Goal: Transaction & Acquisition: Purchase product/service

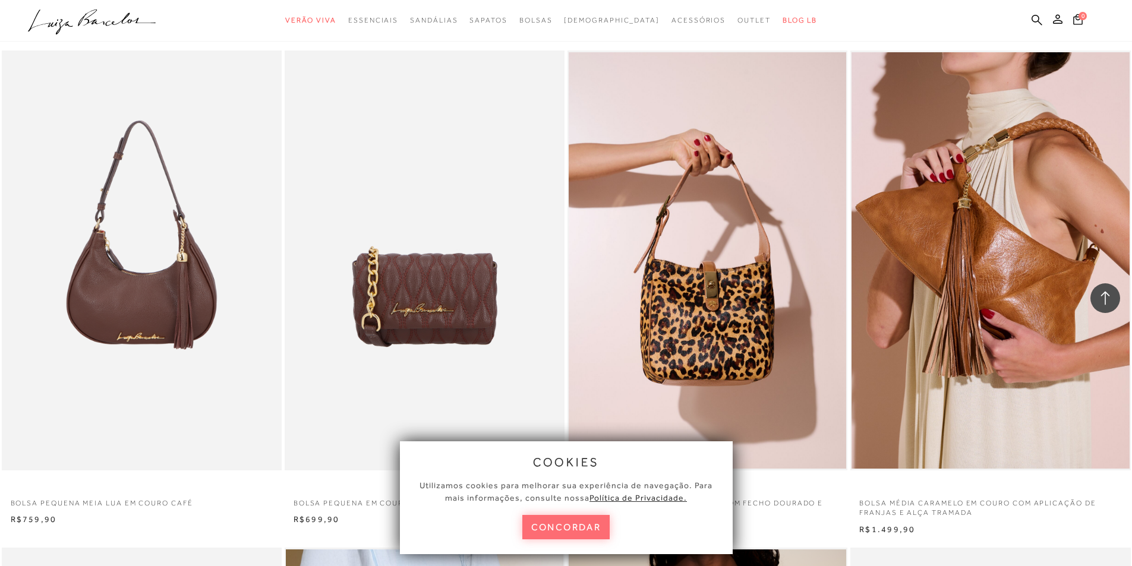
click at [563, 531] on button "concordar" at bounding box center [566, 527] width 88 height 24
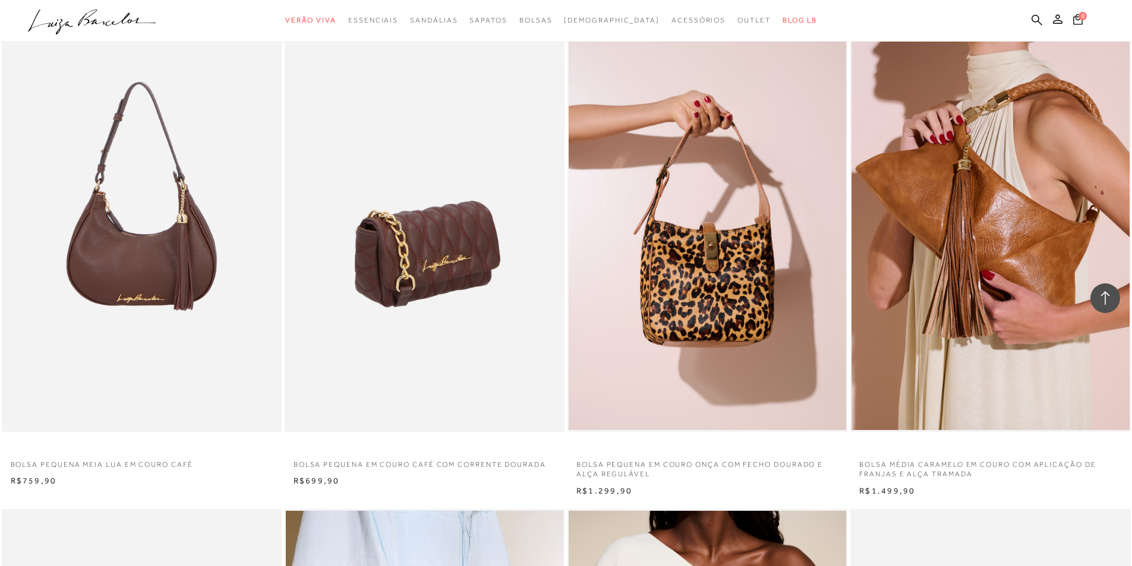
scroll to position [594, 0]
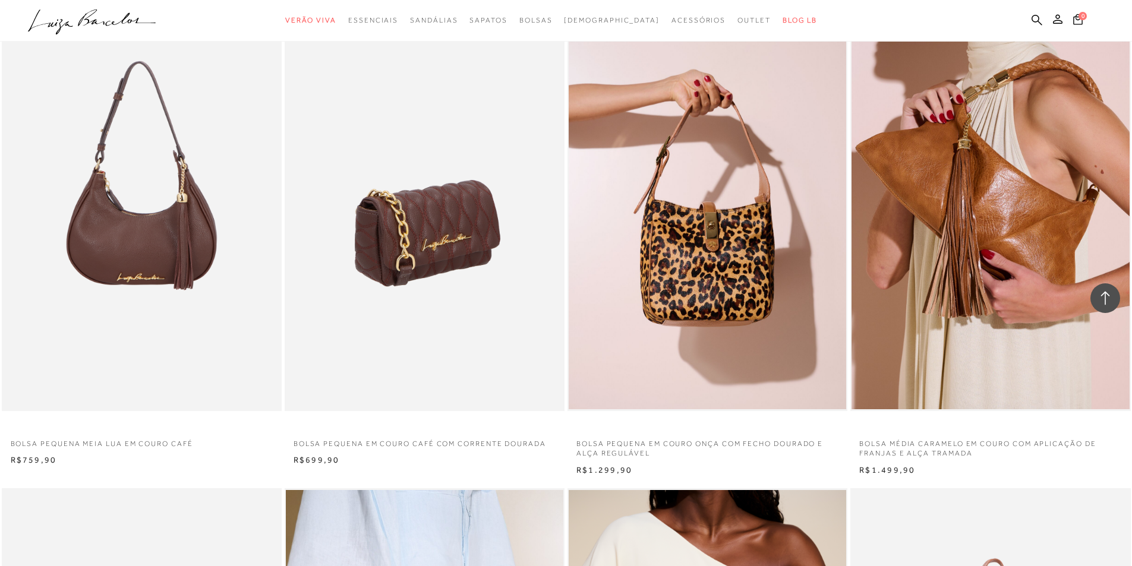
click at [397, 248] on img at bounding box center [425, 201] width 279 height 420
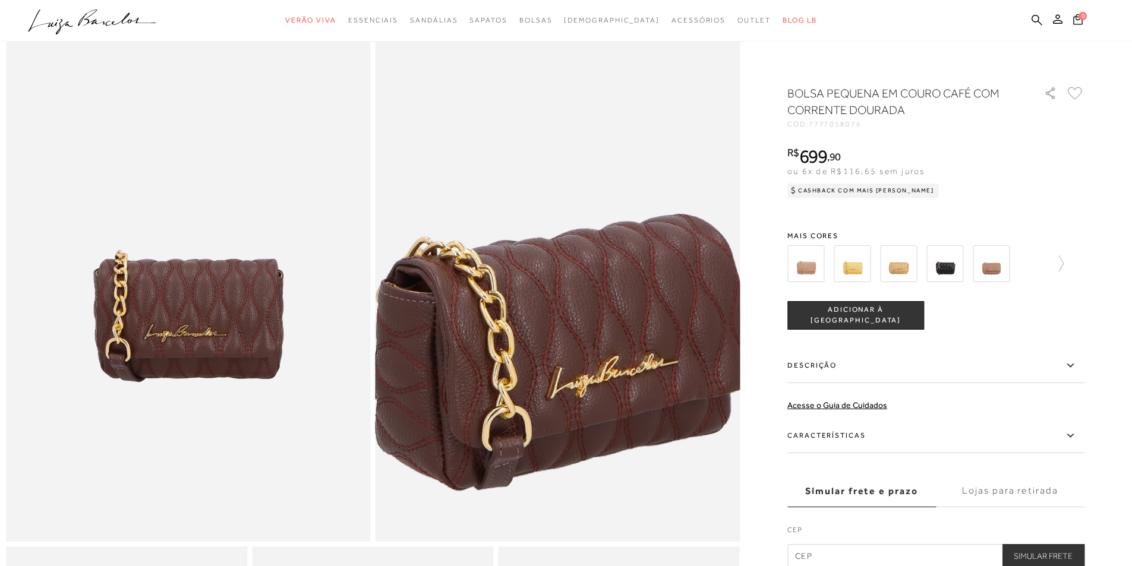
scroll to position [119, 0]
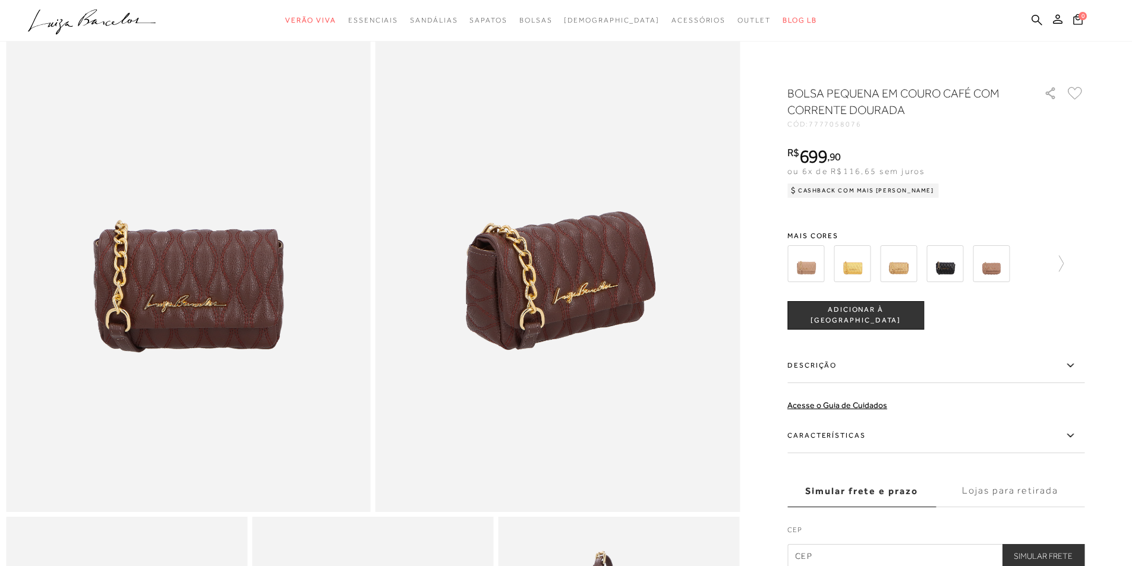
click at [800, 260] on img at bounding box center [805, 263] width 37 height 37
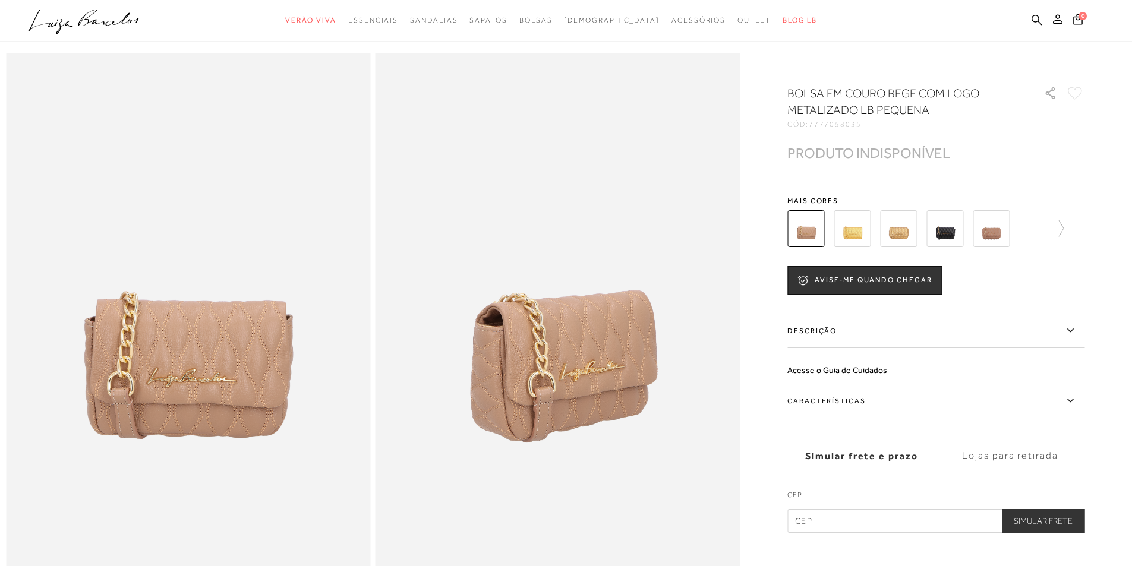
scroll to position [59, 0]
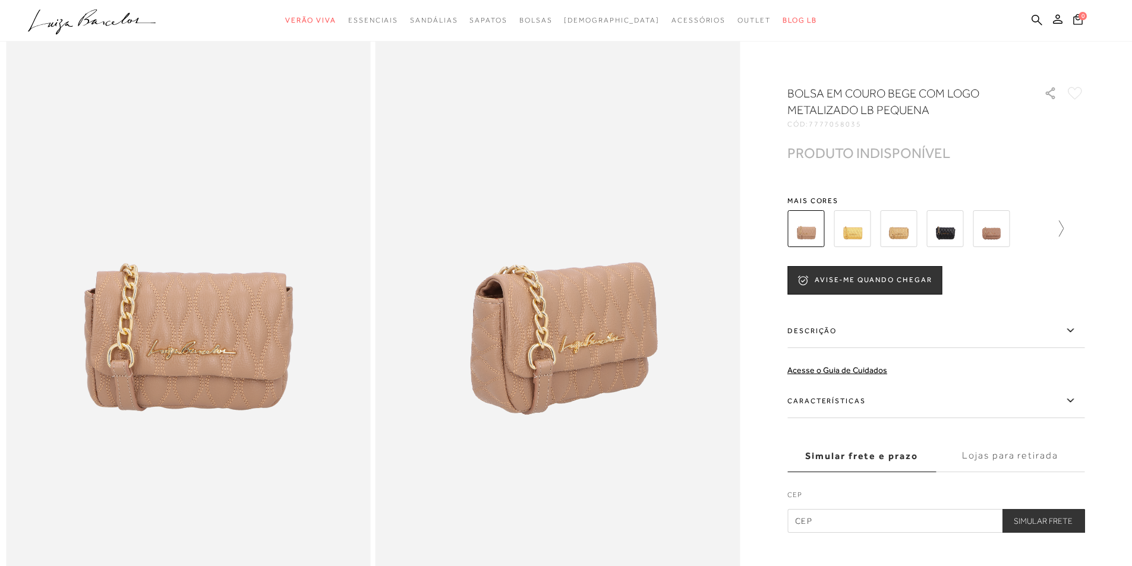
click at [1062, 225] on icon at bounding box center [1055, 228] width 17 height 17
click at [874, 228] on img at bounding box center [872, 228] width 37 height 37
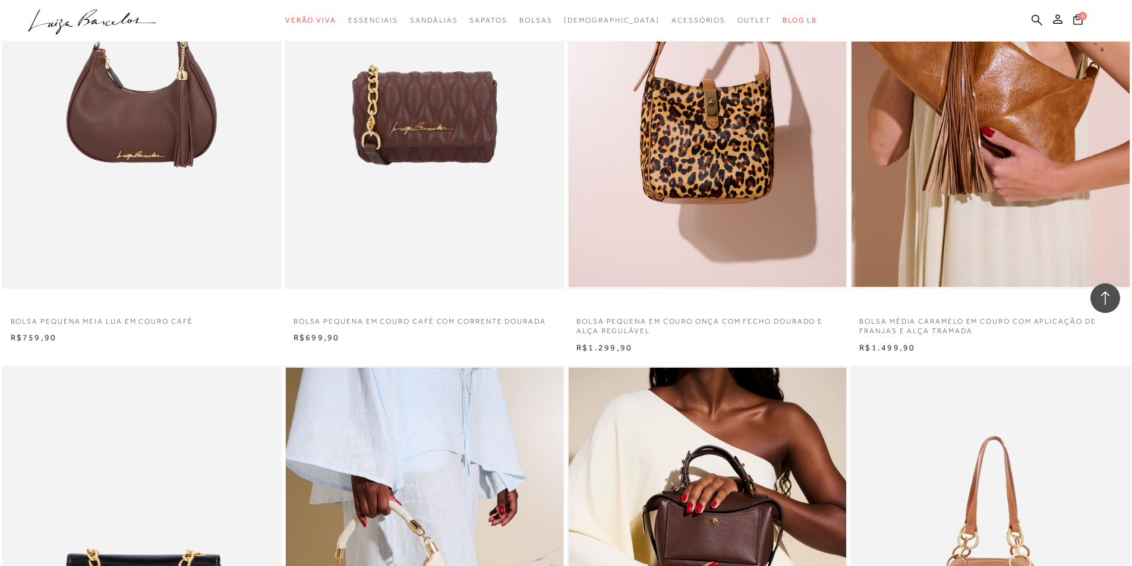
scroll to position [713, 0]
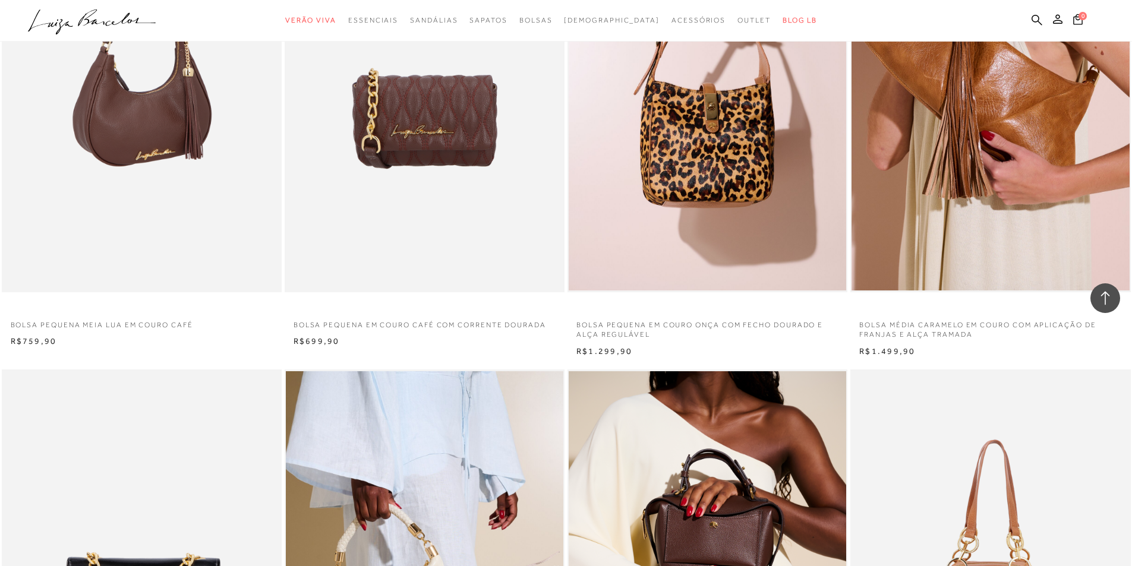
click at [82, 112] on img at bounding box center [142, 82] width 279 height 420
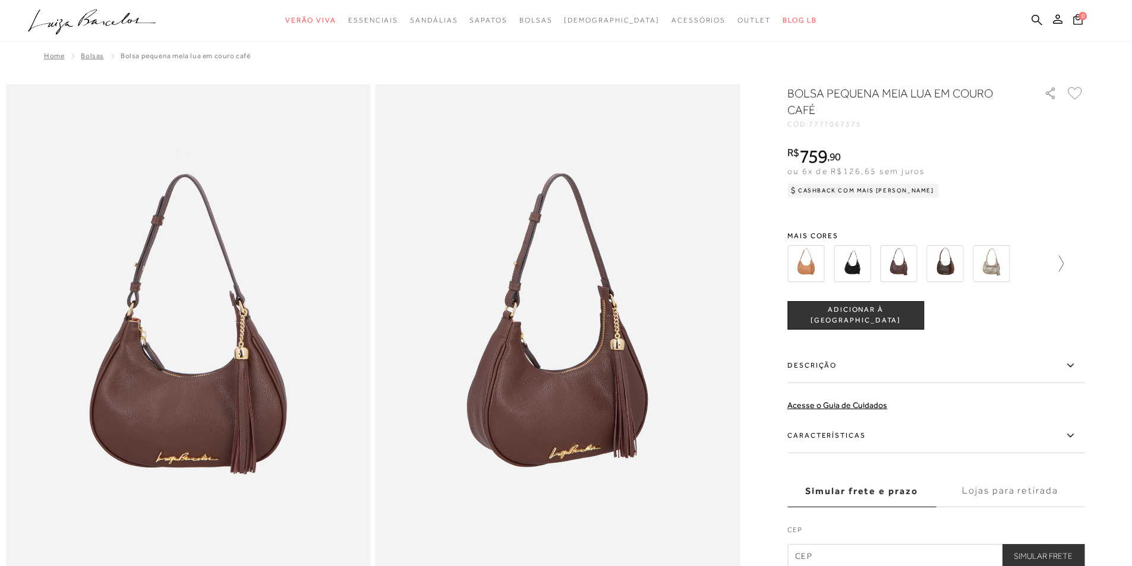
click at [1063, 261] on icon at bounding box center [1055, 263] width 17 height 17
click at [1023, 267] on img at bounding box center [1011, 263] width 37 height 37
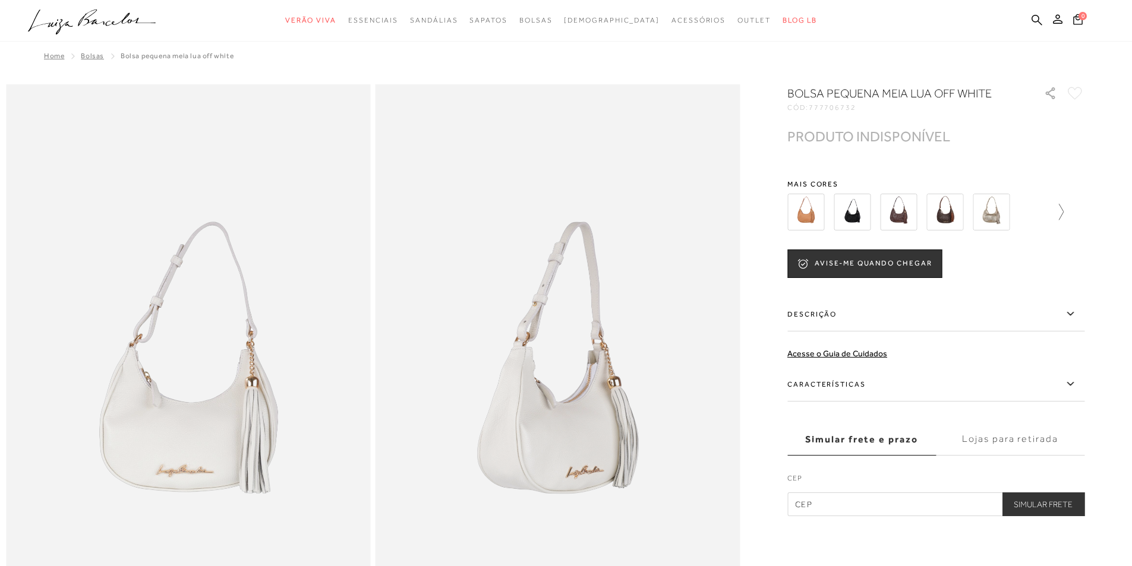
click at [1063, 209] on icon at bounding box center [1055, 212] width 17 height 17
click at [1060, 209] on div at bounding box center [931, 212] width 255 height 44
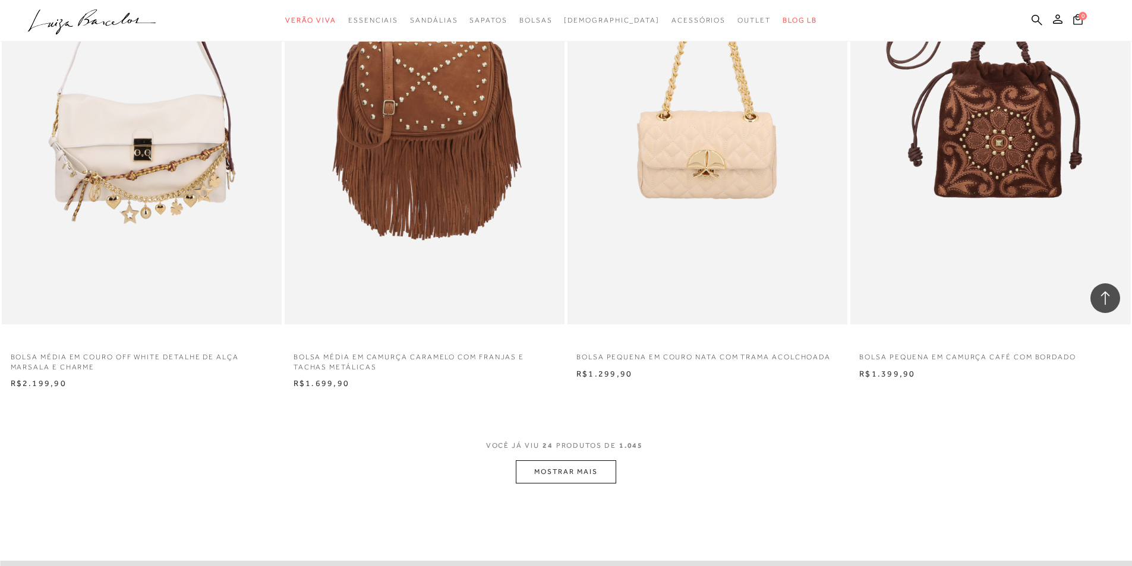
click at [534, 471] on button "MOSTRAR MAIS" at bounding box center [566, 471] width 100 height 23
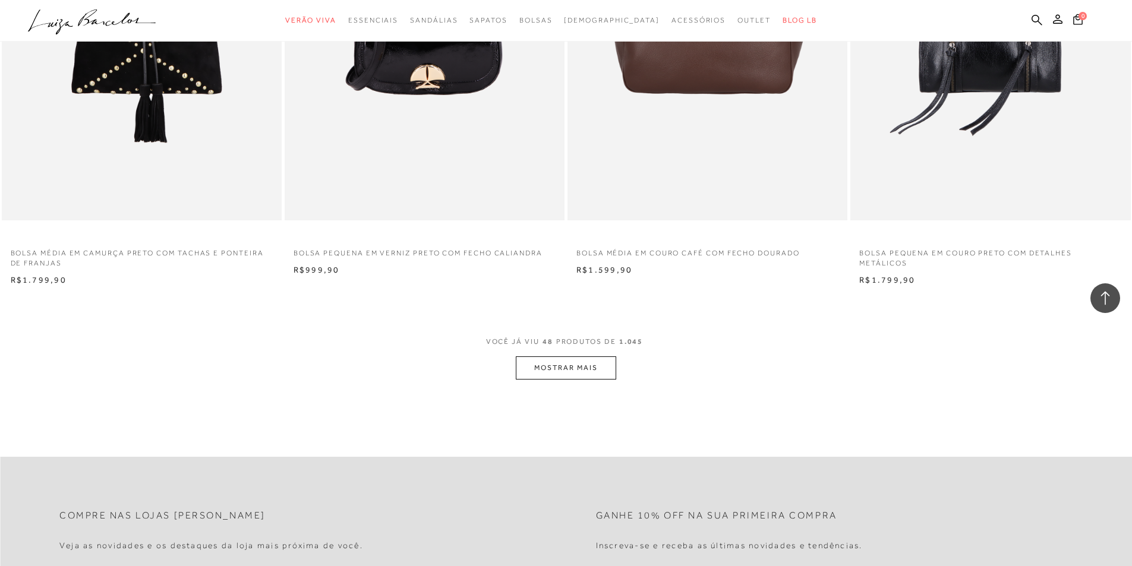
scroll to position [5759, 0]
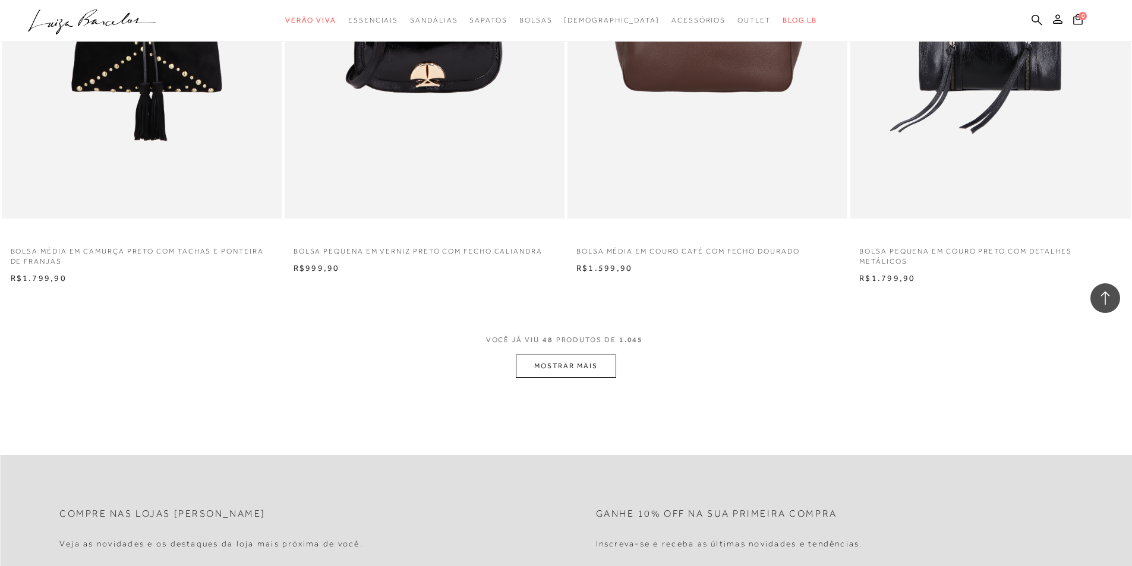
click at [592, 365] on button "MOSTRAR MAIS" at bounding box center [566, 366] width 100 height 23
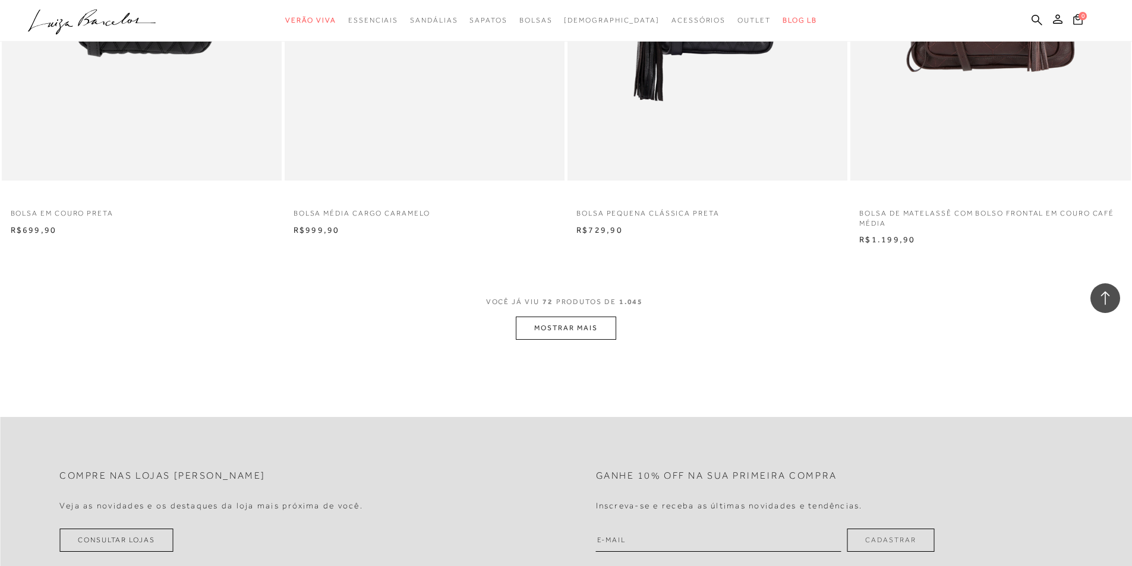
scroll to position [8789, 0]
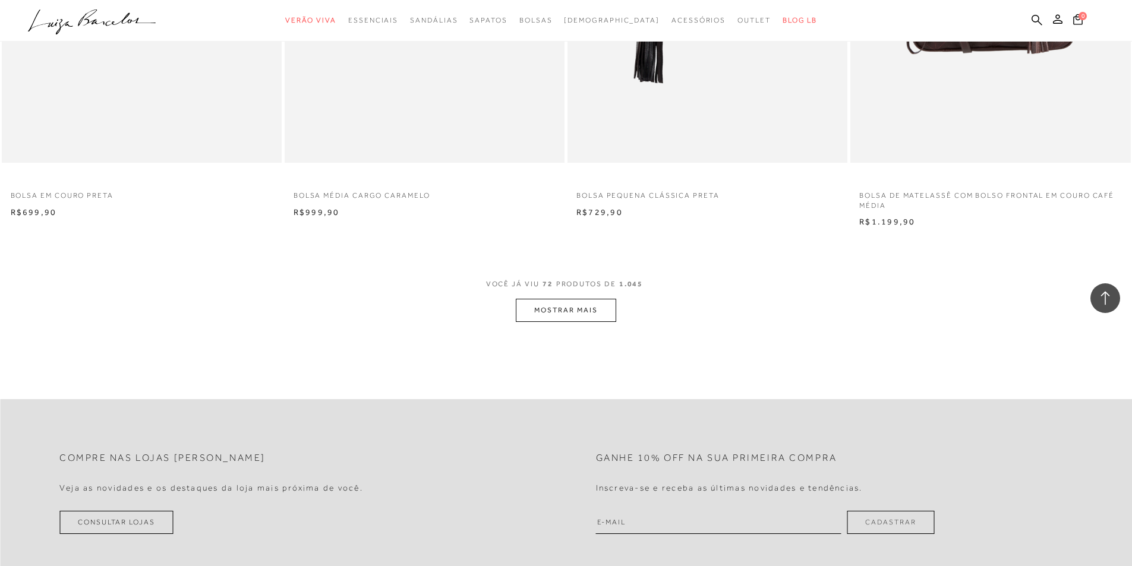
click at [561, 304] on button "MOSTRAR MAIS" at bounding box center [566, 310] width 100 height 23
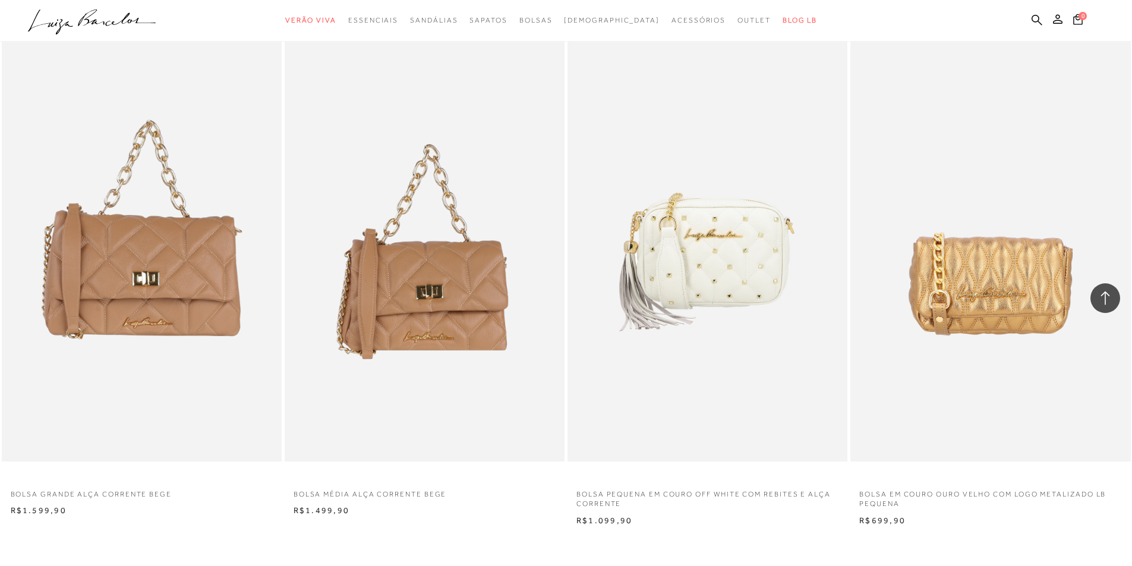
scroll to position [11581, 0]
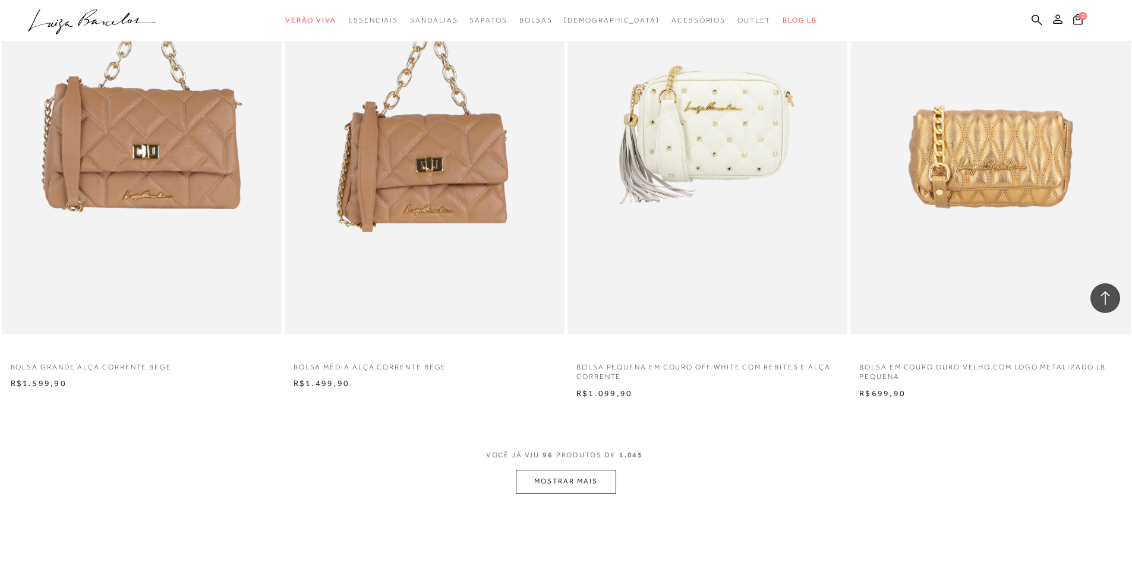
click at [576, 493] on button "MOSTRAR MAIS" at bounding box center [566, 481] width 100 height 23
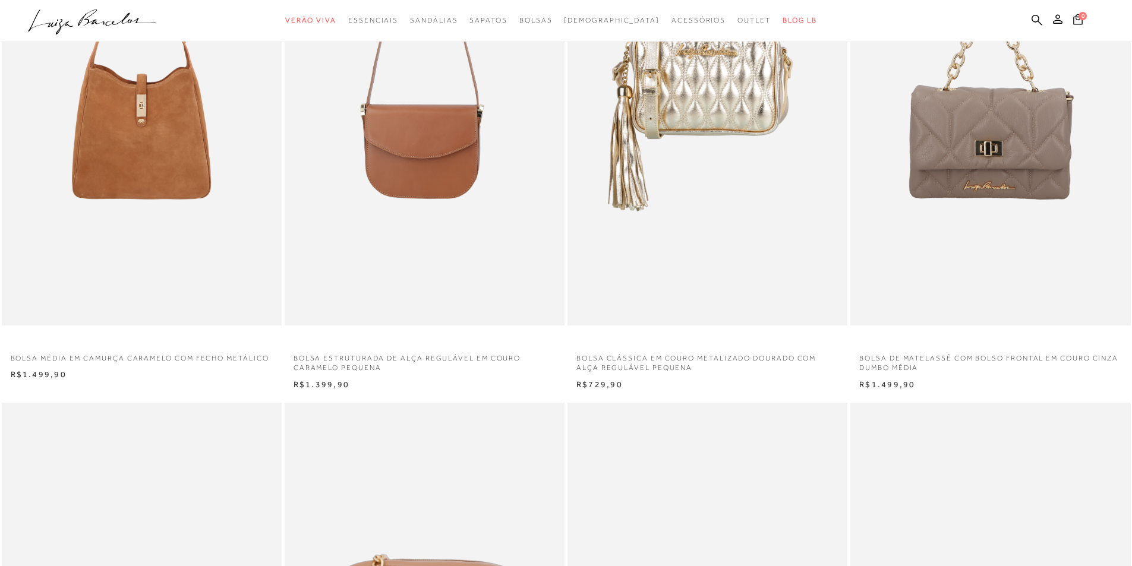
scroll to position [0, 0]
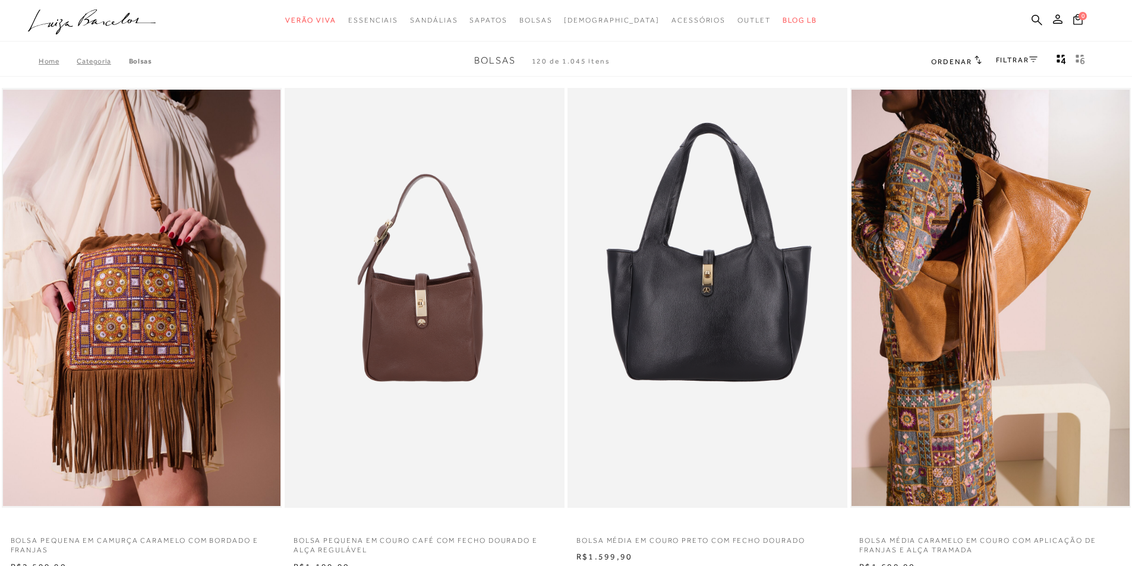
click at [1017, 60] on link "FILTRAR" at bounding box center [1017, 60] width 42 height 8
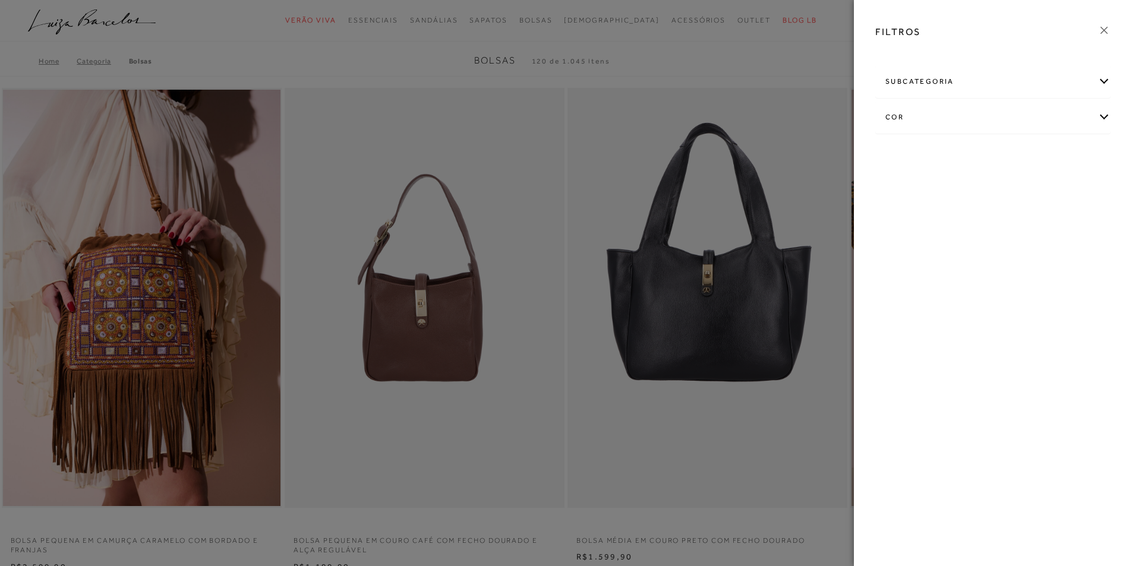
click at [968, 114] on div "cor" at bounding box center [993, 117] width 234 height 31
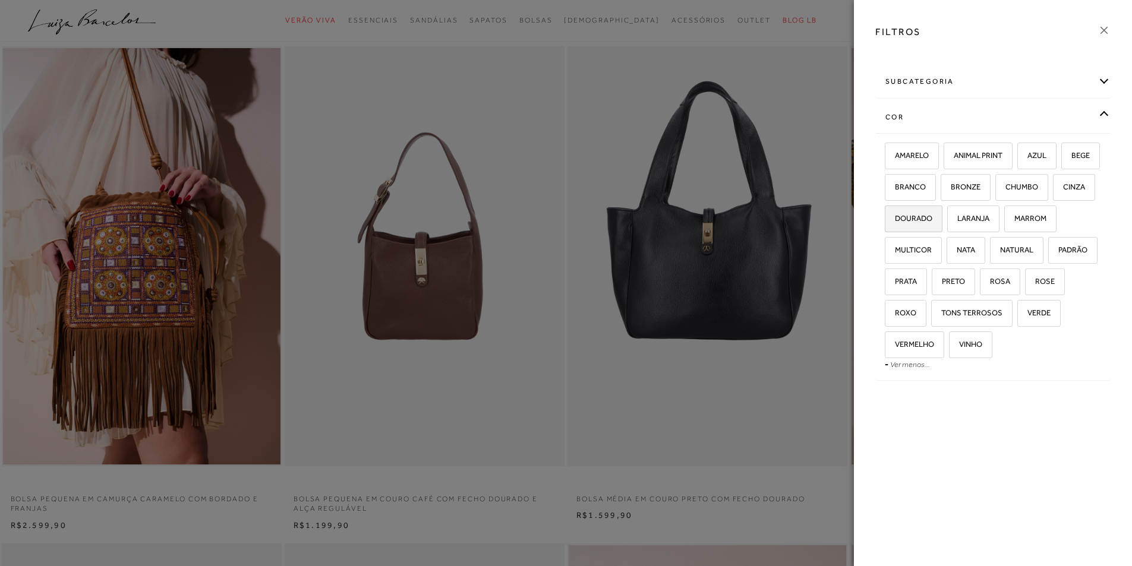
scroll to position [59, 0]
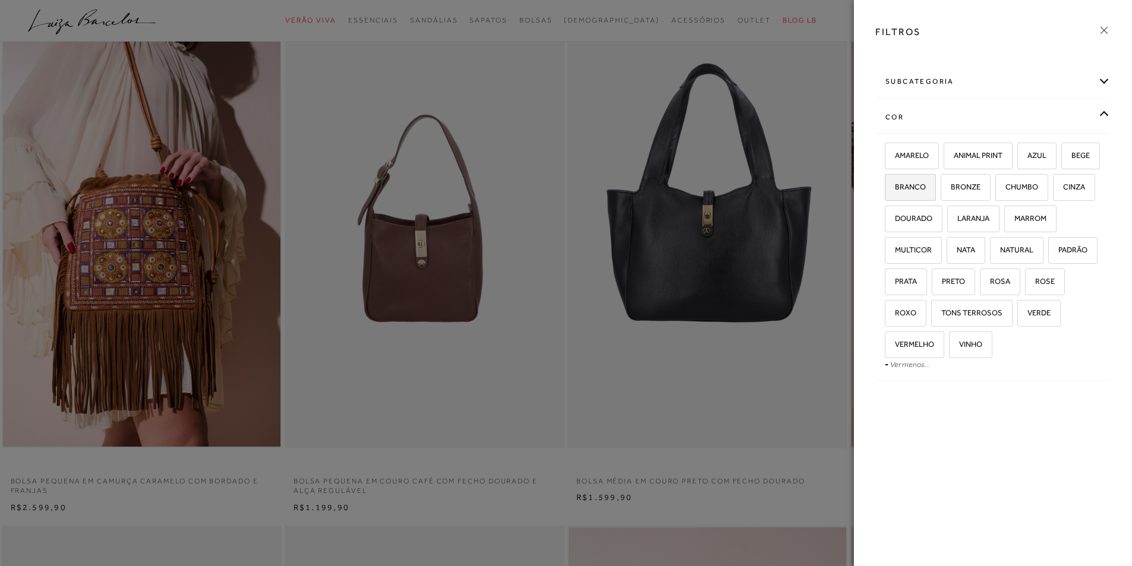
click at [935, 181] on label "BRANCO" at bounding box center [910, 188] width 50 height 26
click at [895, 183] on input "BRANCO" at bounding box center [889, 189] width 12 height 12
checkbox input "true"
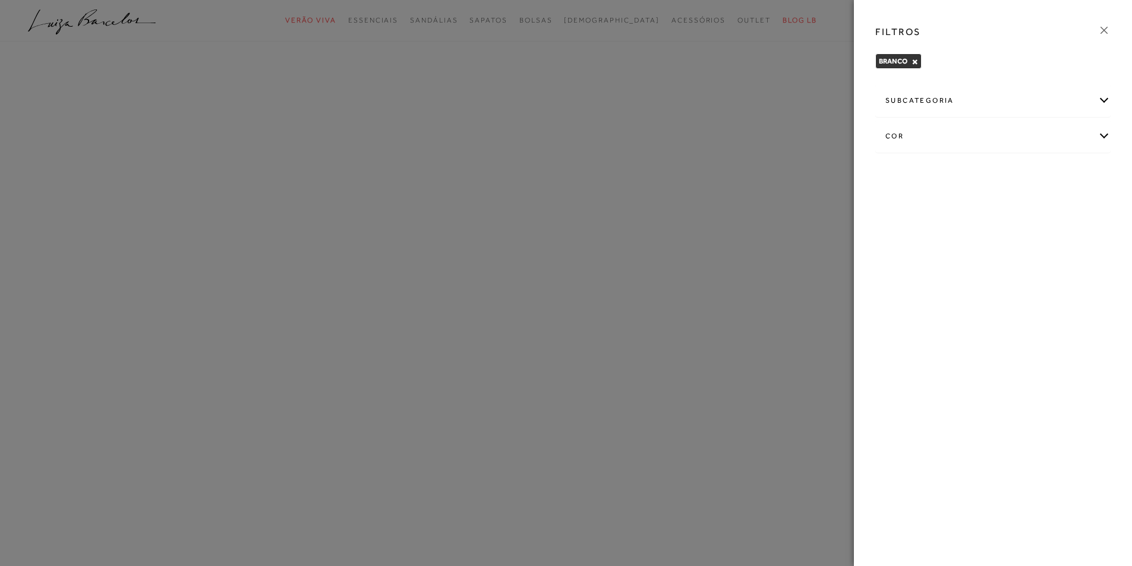
click at [971, 131] on div "cor" at bounding box center [993, 136] width 234 height 31
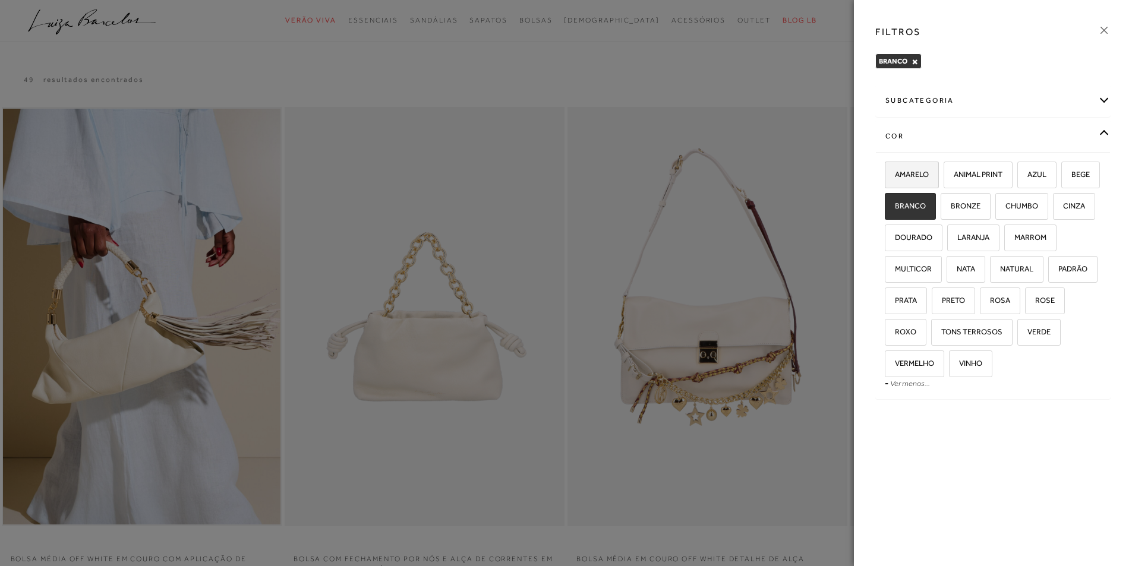
click at [914, 182] on label "AMARELO" at bounding box center [911, 175] width 53 height 26
click at [895, 182] on input "AMARELO" at bounding box center [889, 177] width 12 height 12
checkbox input "true"
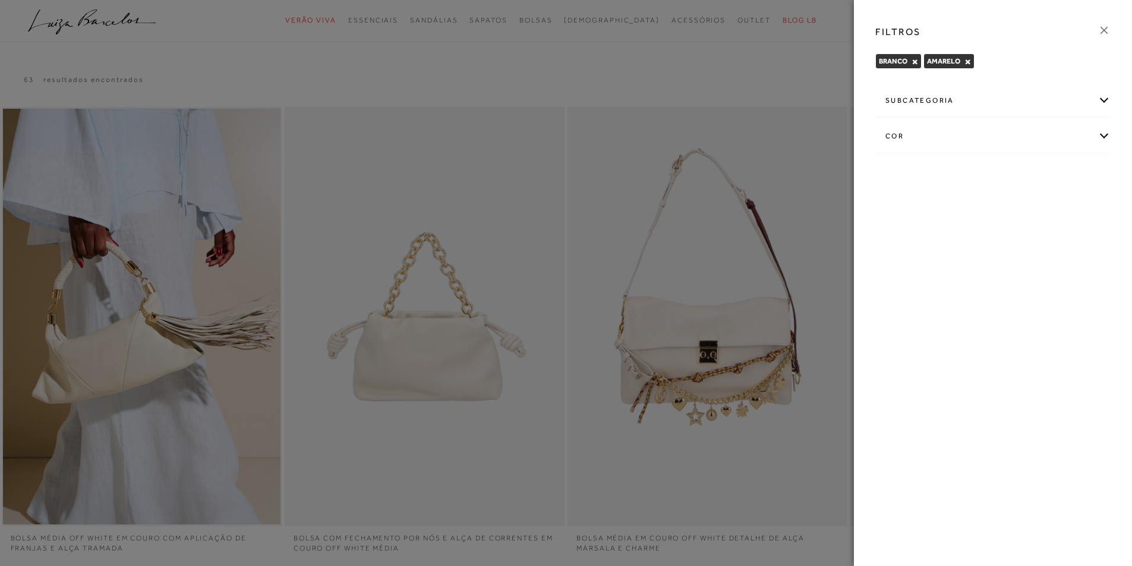
click at [831, 230] on div at bounding box center [566, 283] width 1132 height 566
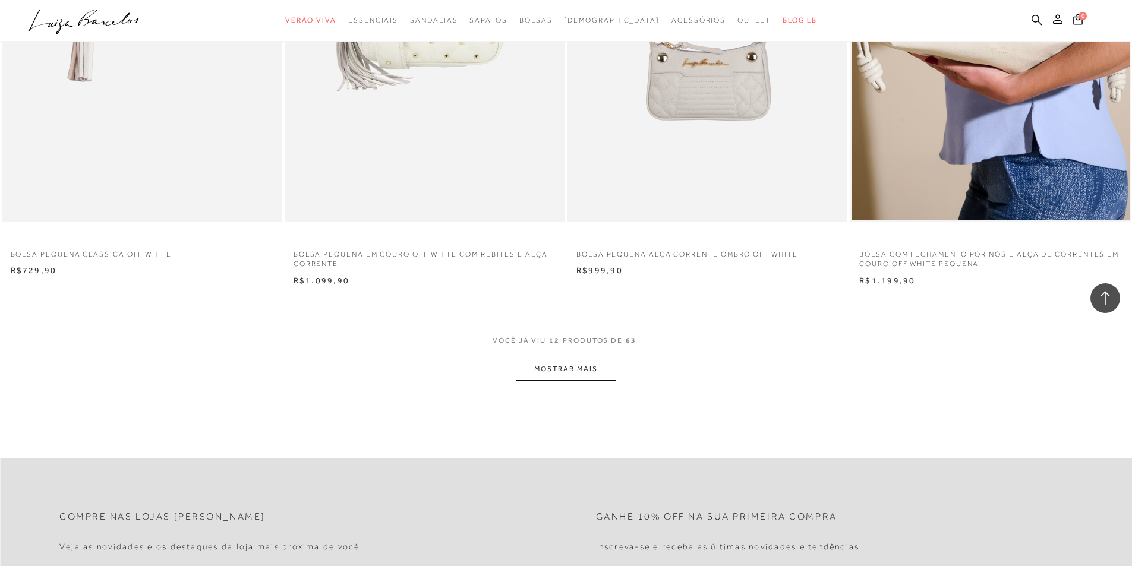
scroll to position [1307, 0]
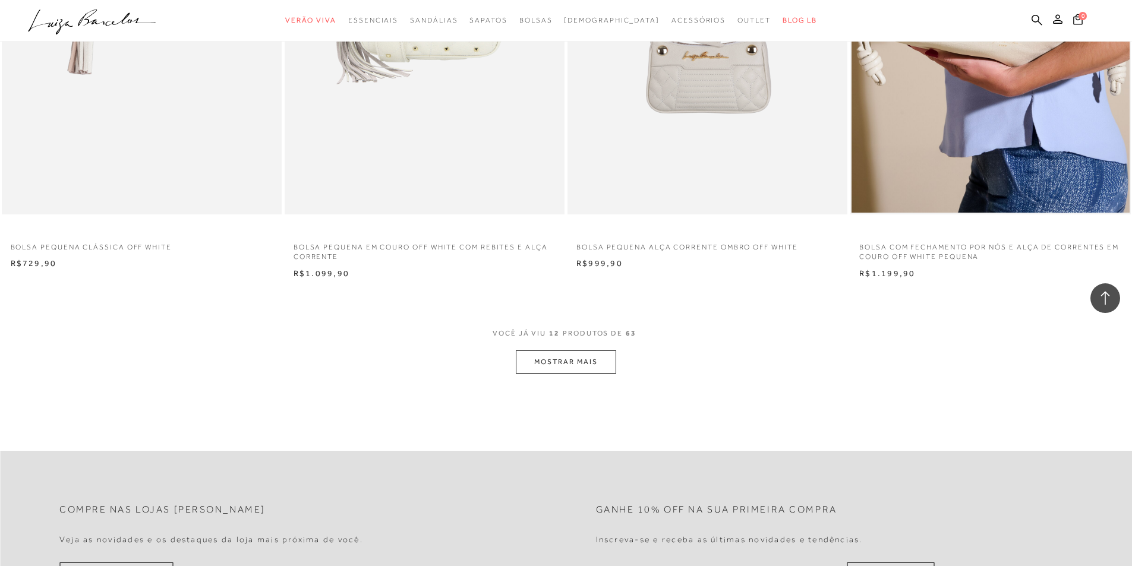
click at [589, 364] on button "MOSTRAR MAIS" at bounding box center [566, 362] width 100 height 23
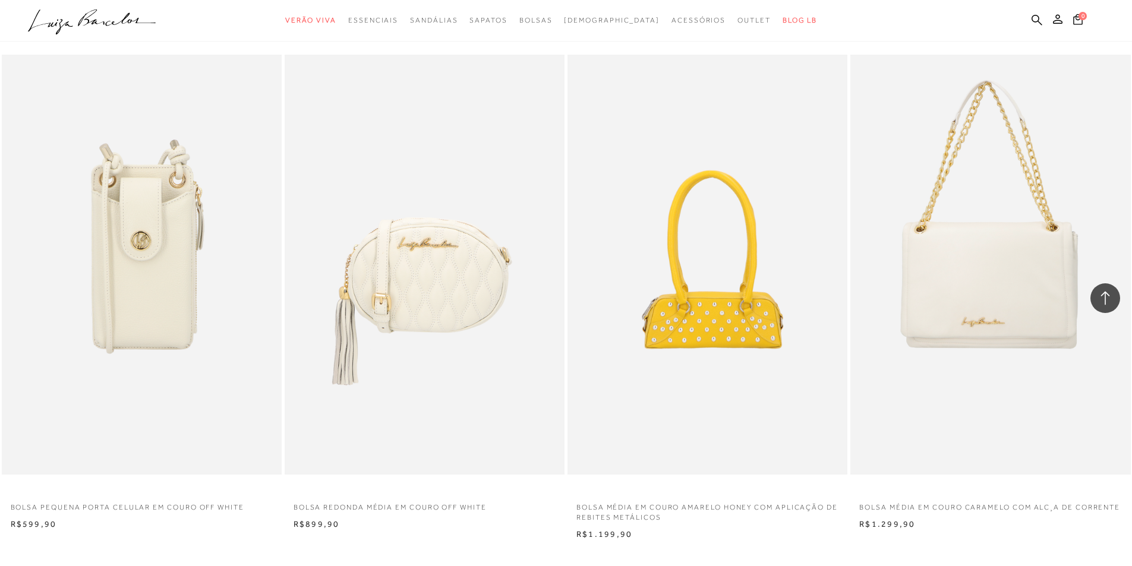
scroll to position [2673, 0]
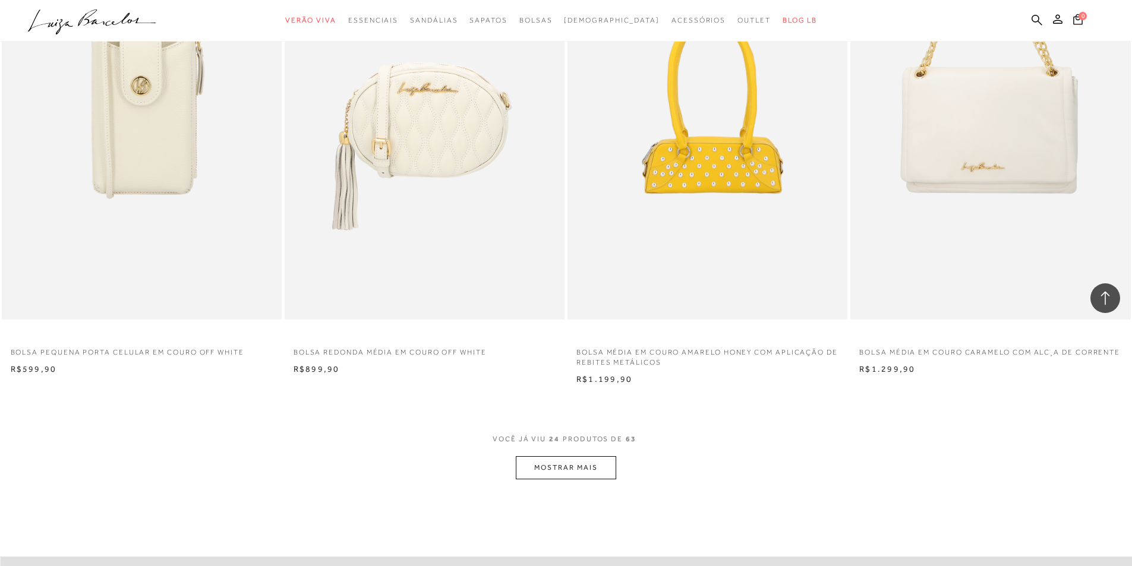
click at [577, 460] on button "MOSTRAR MAIS" at bounding box center [566, 467] width 100 height 23
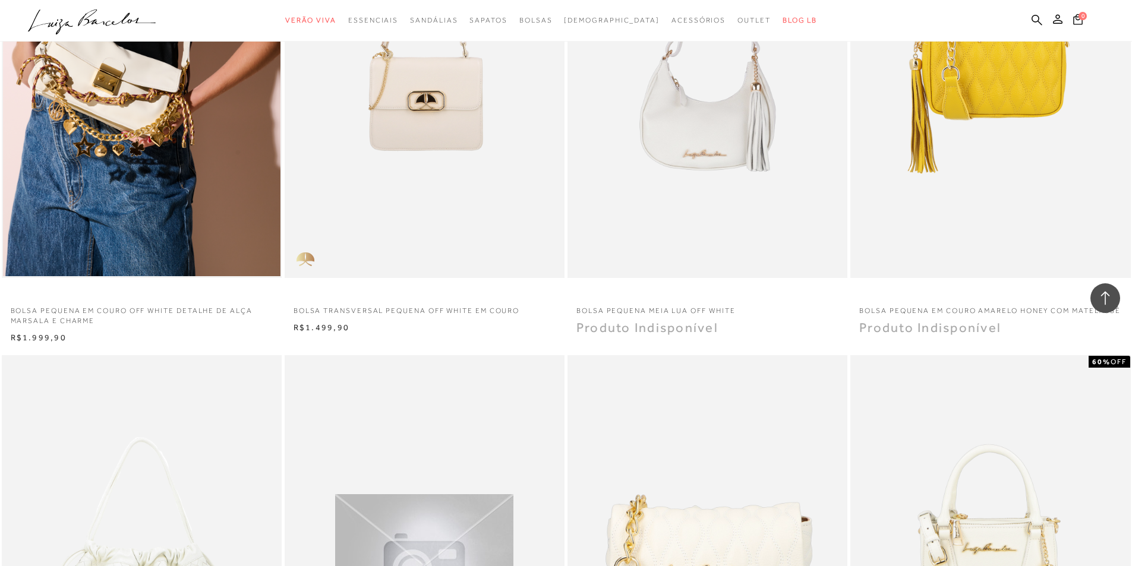
scroll to position [3624, 0]
